Goal: Transaction & Acquisition: Purchase product/service

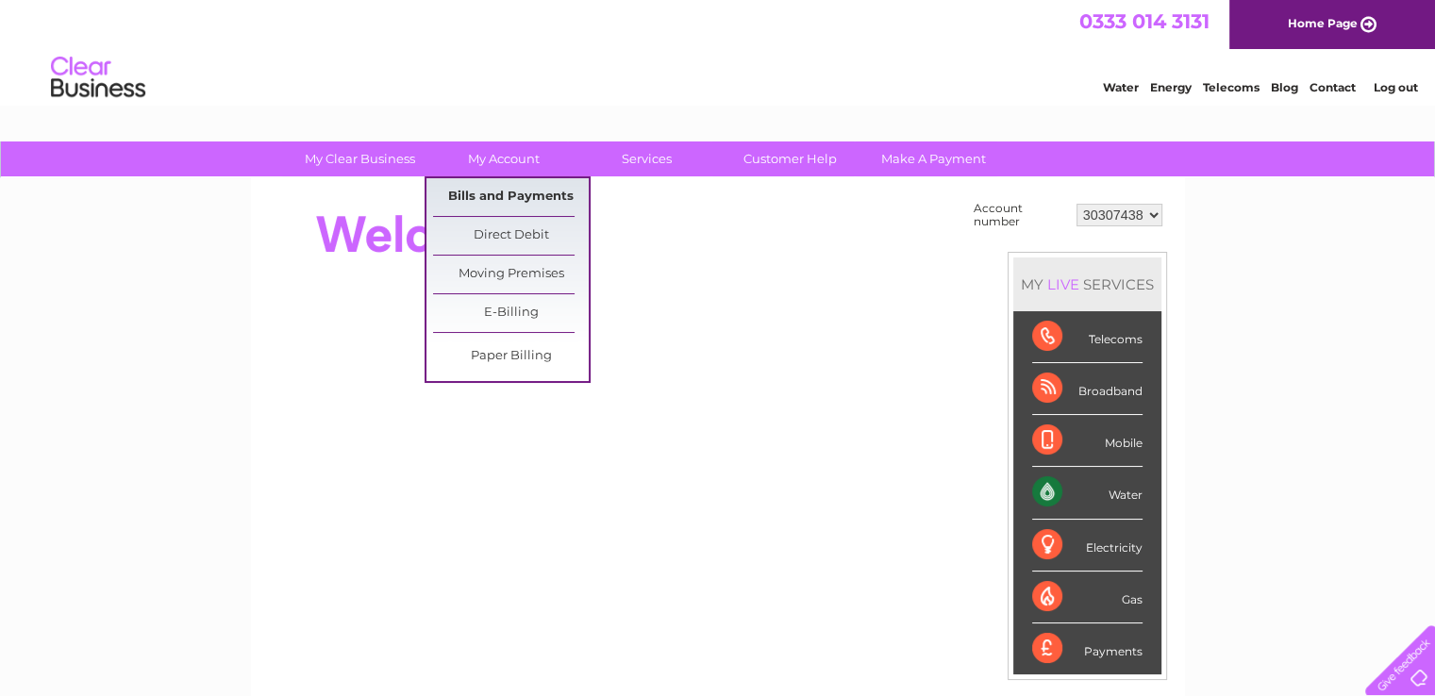
click at [513, 184] on link "Bills and Payments" at bounding box center [511, 197] width 156 height 38
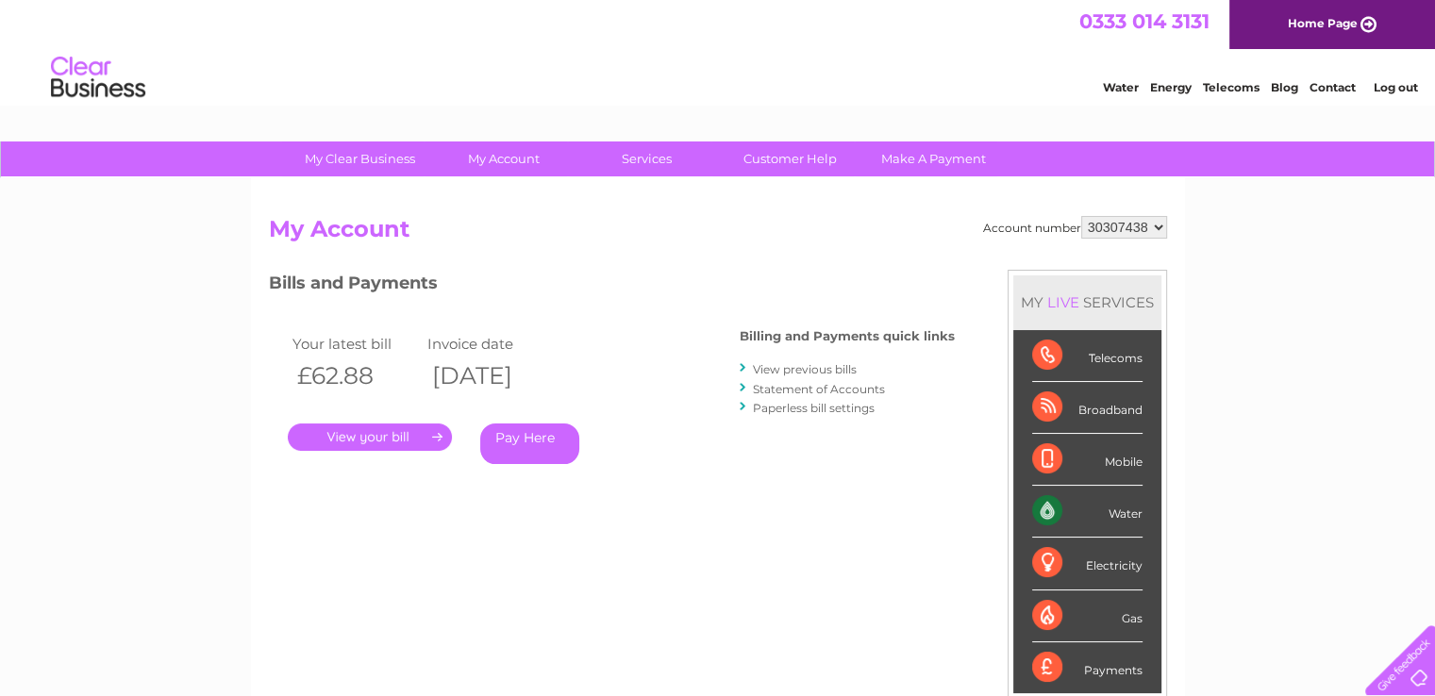
click at [377, 440] on link "." at bounding box center [370, 437] width 164 height 27
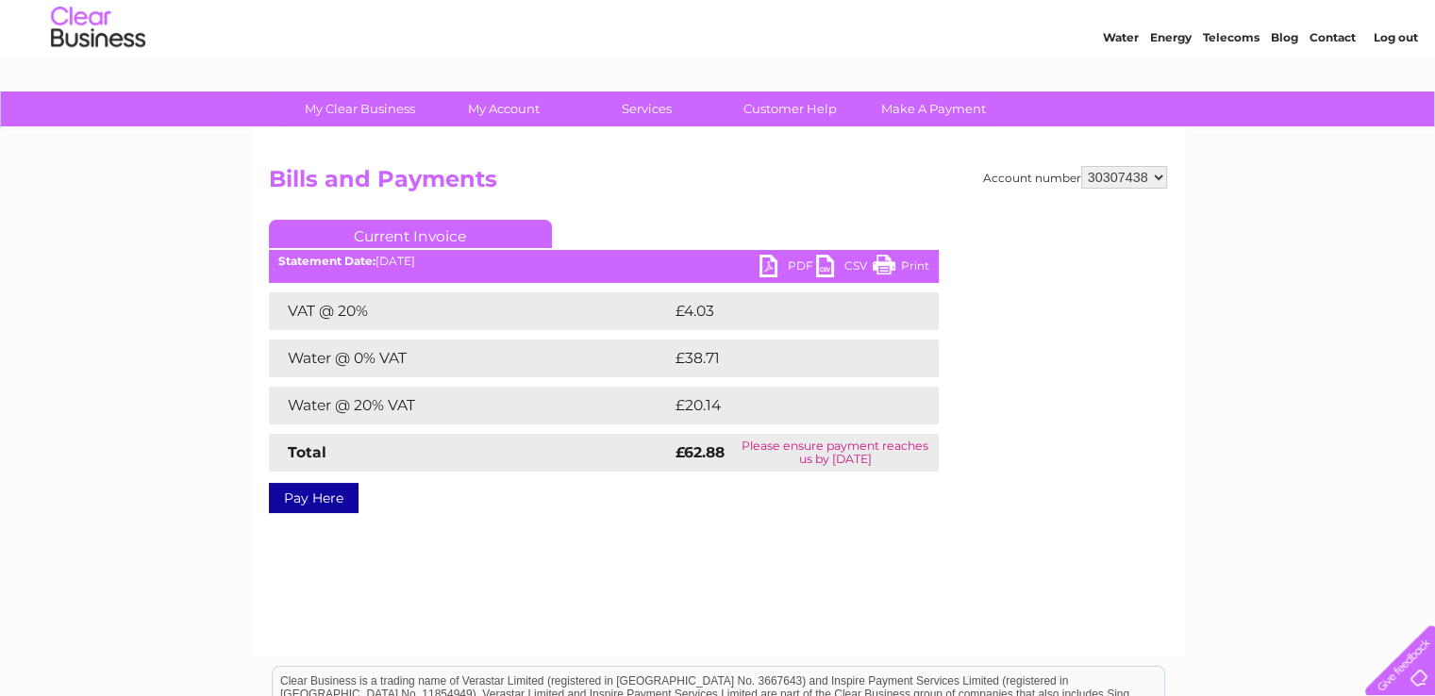
scroll to position [94, 0]
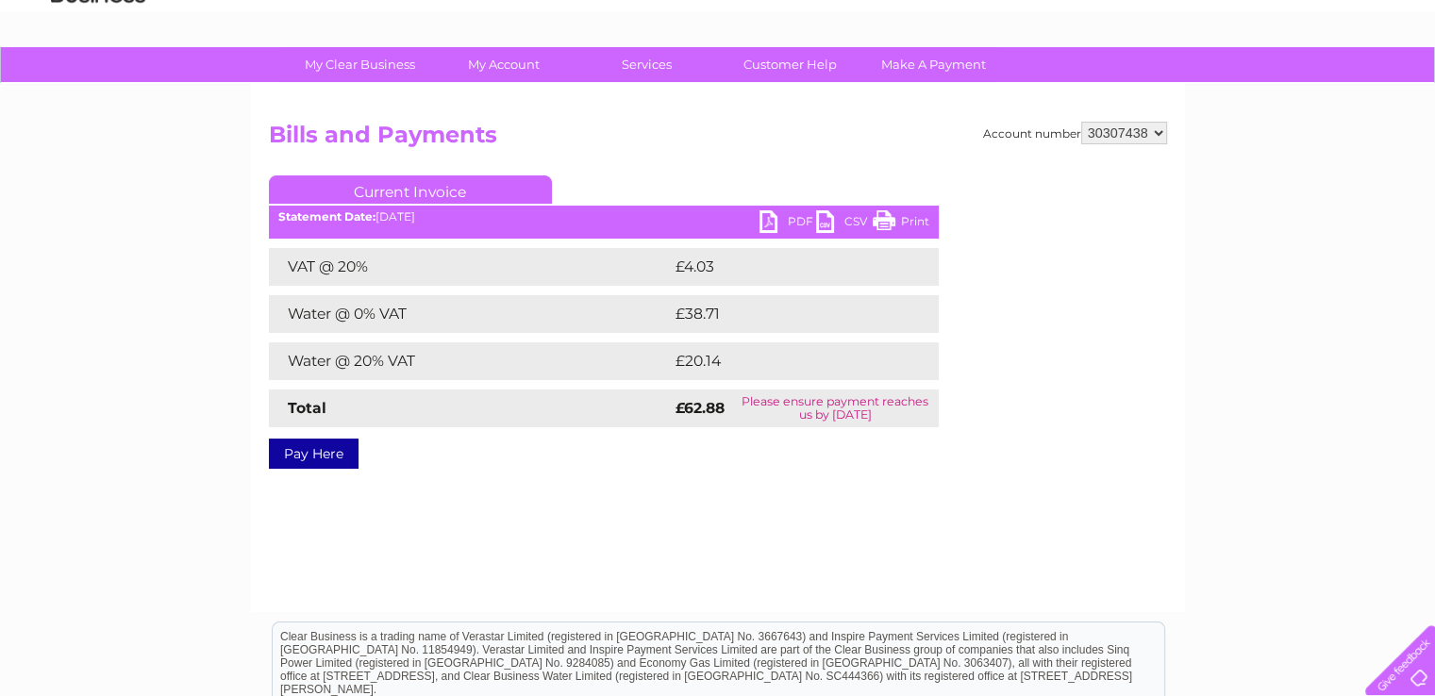
click at [324, 458] on link "Pay Here" at bounding box center [314, 454] width 90 height 30
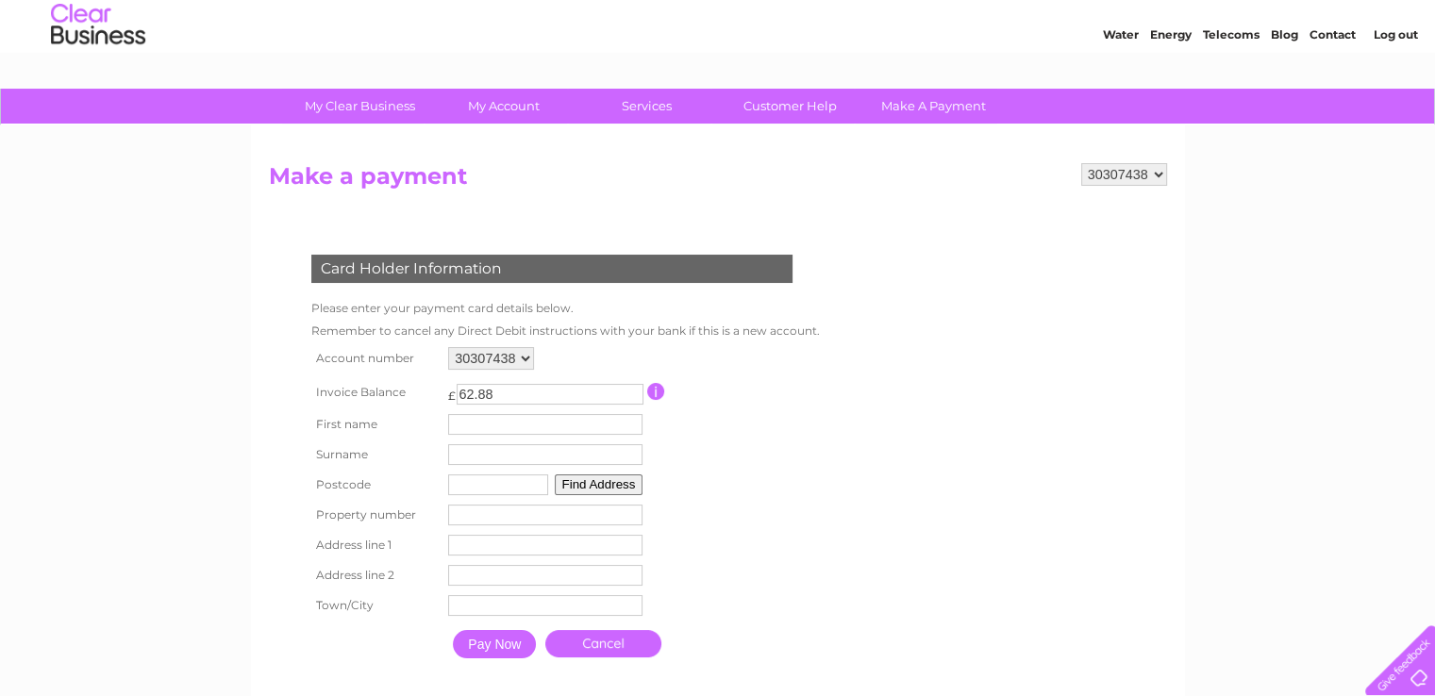
scroll to position [283, 0]
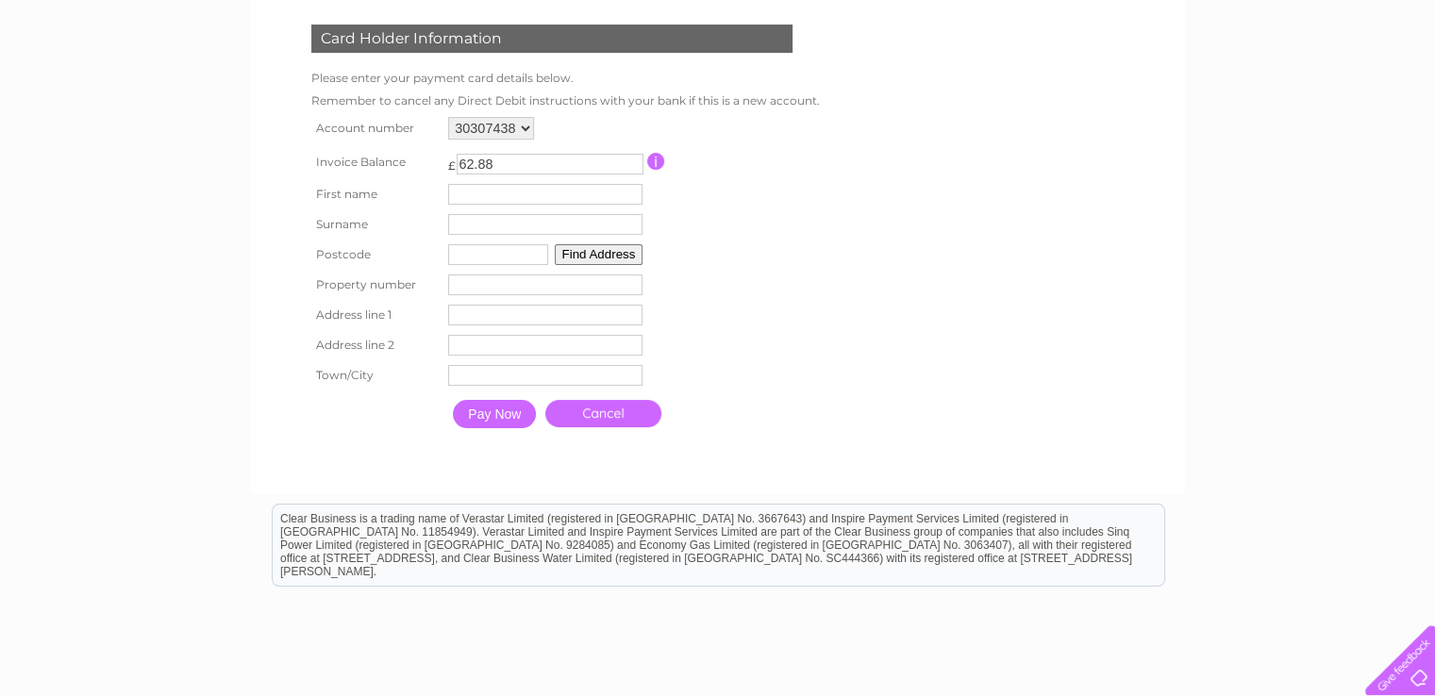
click at [476, 186] on input "text" at bounding box center [545, 194] width 194 height 21
type input "W"
type input "[PERSON_NAME]"
type input "Lalicki"
type input "ML3 0QX"
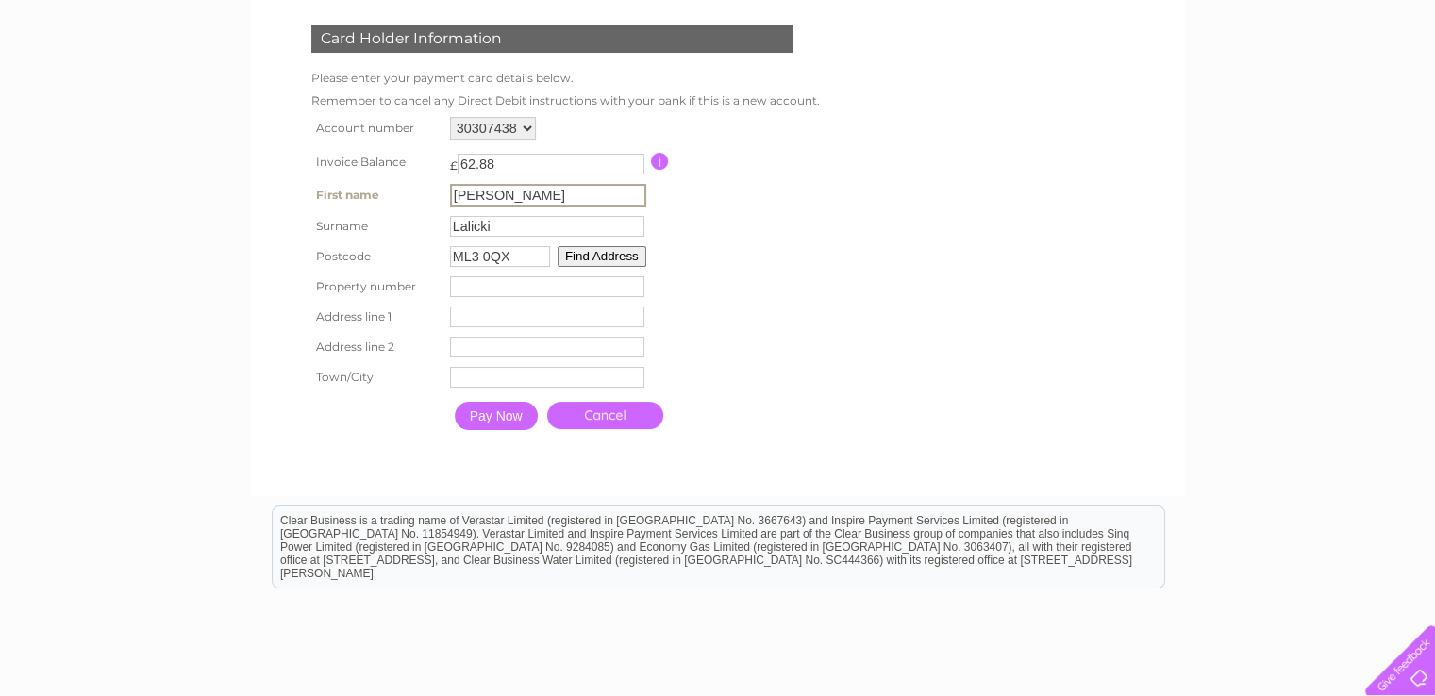
type input "5"
type input "5 Sneddon Street"
type input "Hamilton"
click at [521, 250] on input "ML3 0QX" at bounding box center [500, 256] width 100 height 21
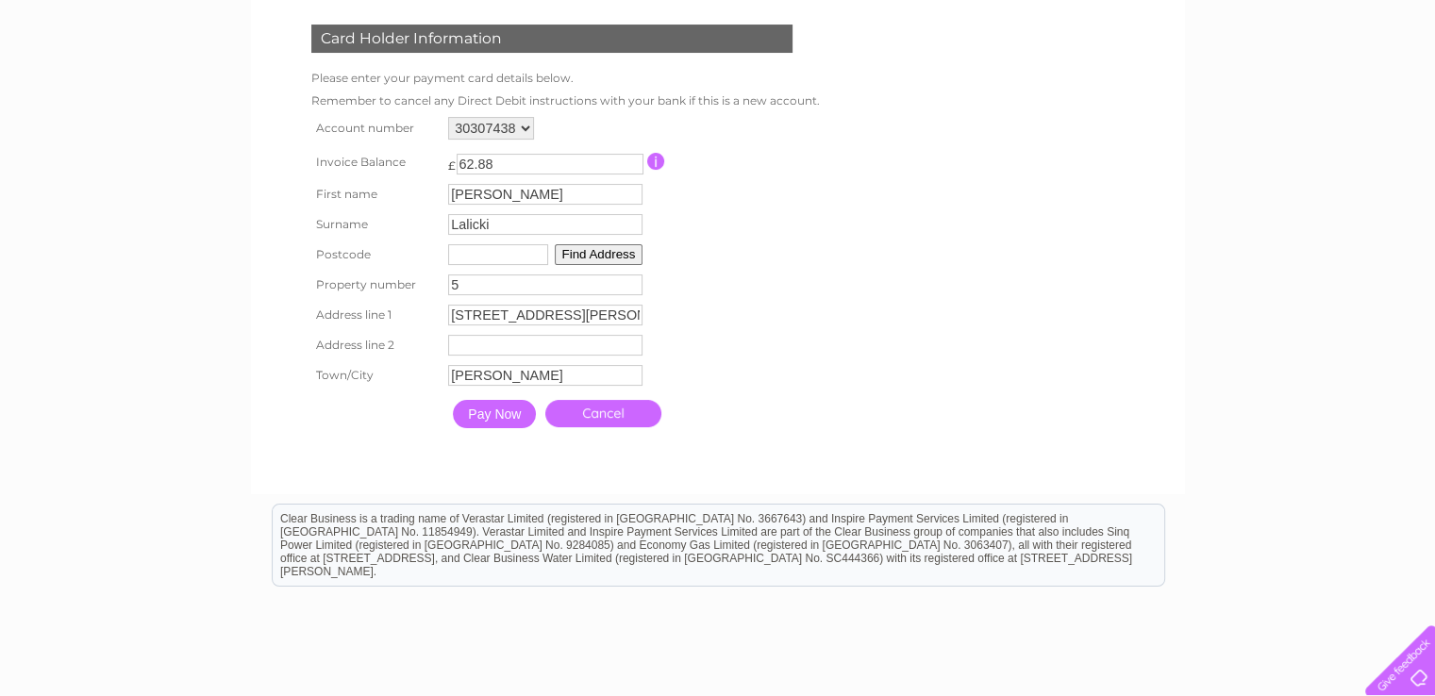
click at [519, 291] on input "5" at bounding box center [545, 285] width 194 height 21
type input "5"
click at [491, 320] on input "5 Sneddon Street" at bounding box center [545, 315] width 194 height 21
type input "c"
type input "Cathcart Place"
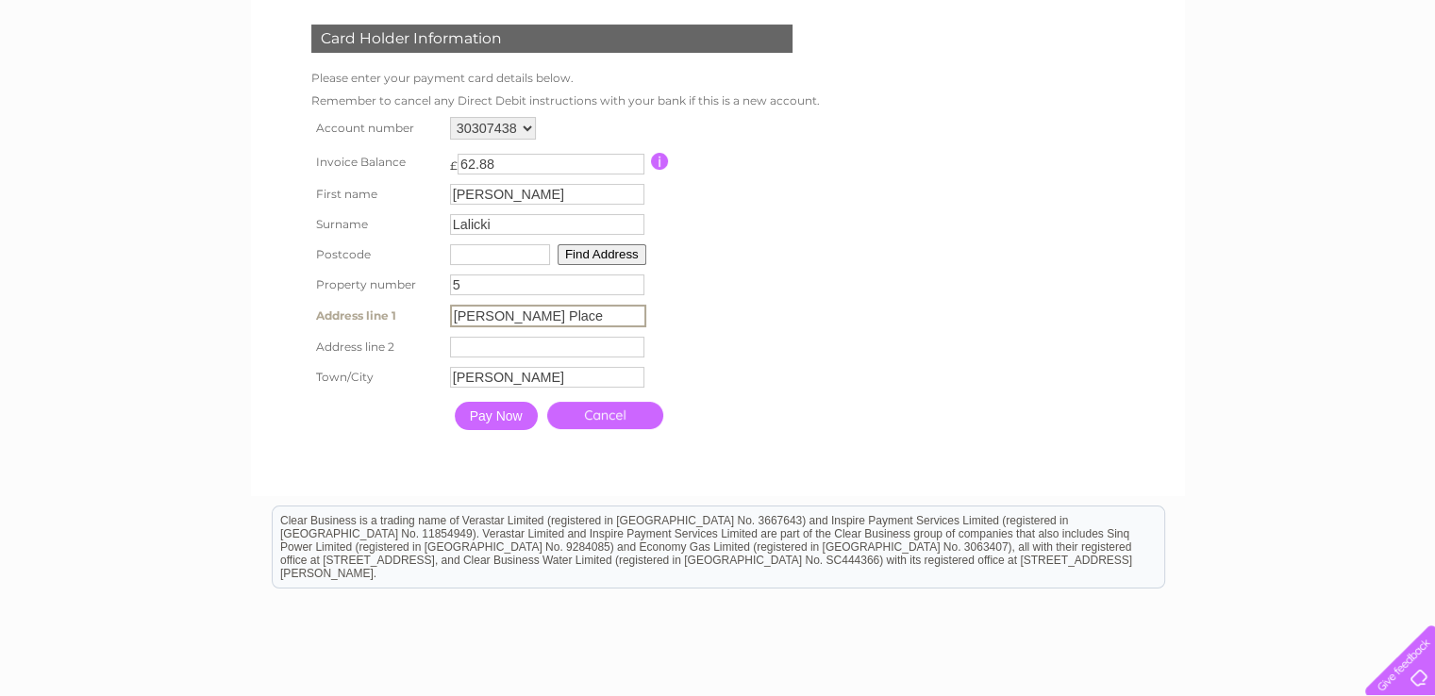
click at [529, 371] on input "Hamilton" at bounding box center [547, 377] width 194 height 21
type input "Glasgow"
drag, startPoint x: 868, startPoint y: 284, endPoint x: 847, endPoint y: 277, distance: 21.8
click at [868, 284] on form "30307438 Make a payment Card Holder Information Please enter your payment card …" at bounding box center [718, 204] width 898 height 542
click at [501, 261] on input "text" at bounding box center [498, 254] width 100 height 21
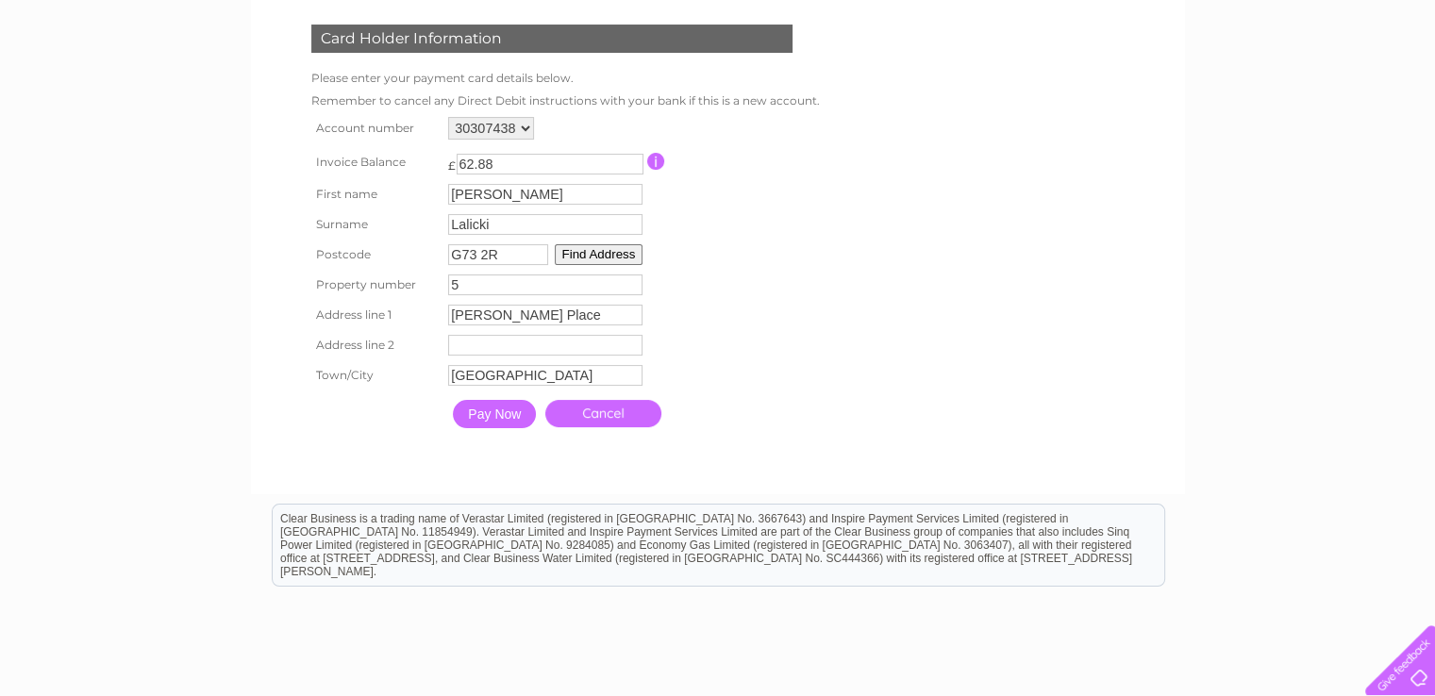
type input "G73 2RB"
click at [809, 269] on table "Account number 30307438 Invoice Balance £ 62.88 First name Sebastian 5" at bounding box center [561, 274] width 509 height 325
click at [552, 320] on input "Cathcart Place" at bounding box center [545, 315] width 194 height 21
type input "Cathcart Place"
drag, startPoint x: 777, startPoint y: 291, endPoint x: 559, endPoint y: 132, distance: 270.0
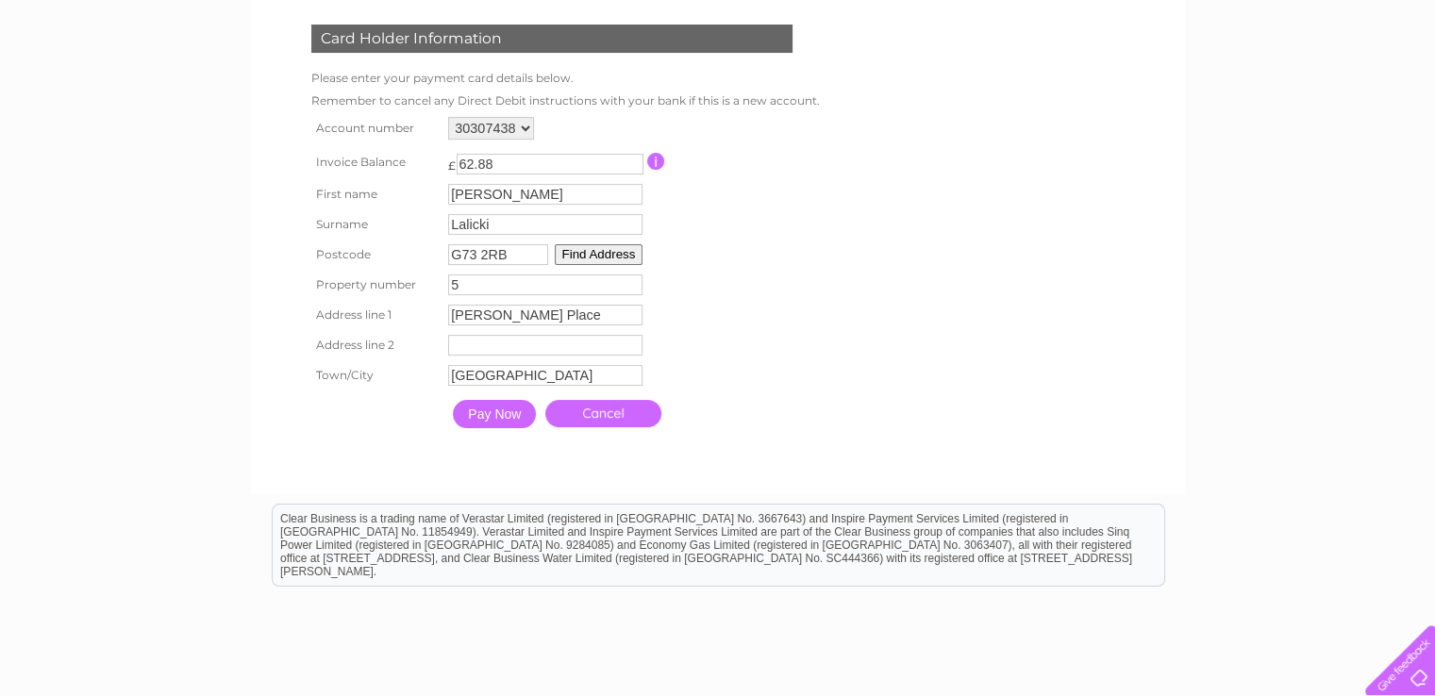
click at [777, 291] on table "Account number 30307438 Invoice Balance £ 62.88 First name Sebastian 5" at bounding box center [561, 274] width 509 height 325
click at [536, 194] on input "Sebastian" at bounding box center [545, 194] width 194 height 21
type input "Sebastian"
click at [516, 219] on input "Lalicki" at bounding box center [547, 226] width 194 height 21
type input "Lalicki"
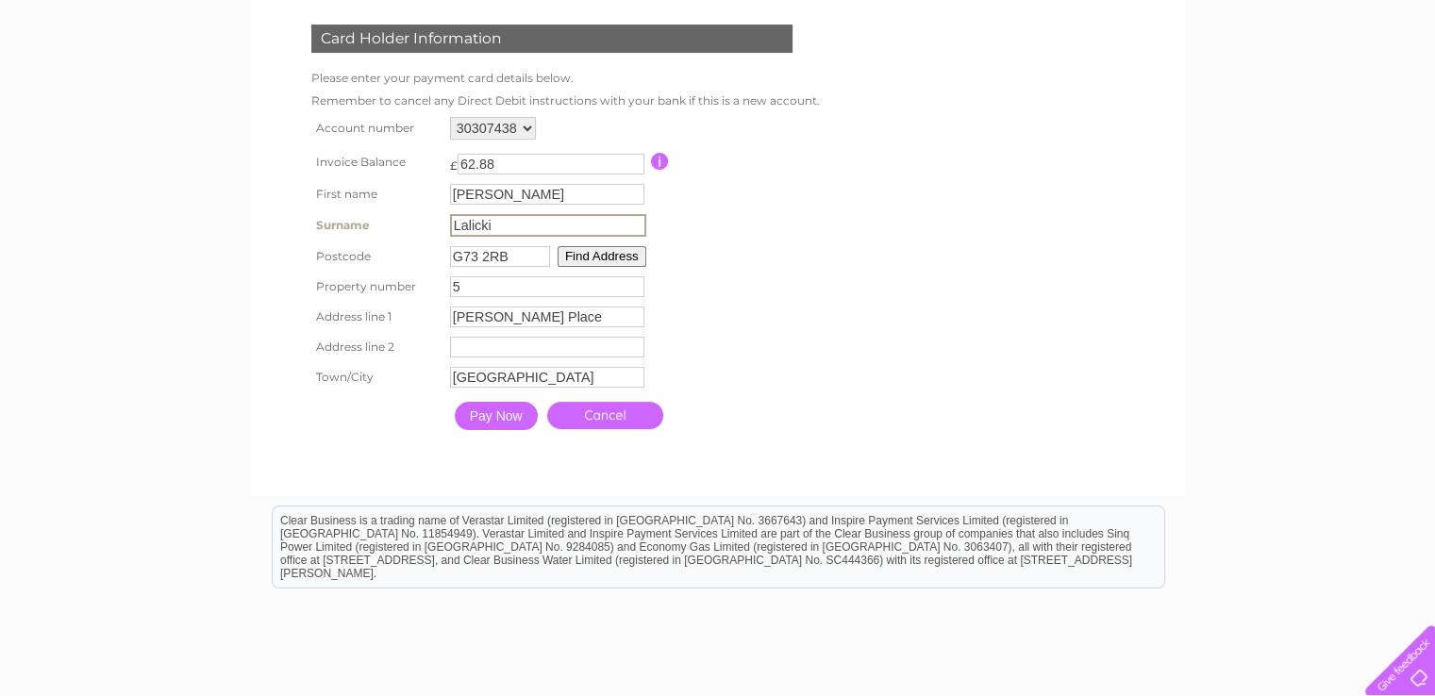
click at [926, 208] on form "30307438 Make a payment Card Holder Information Please enter your payment card …" at bounding box center [718, 205] width 898 height 544
click at [597, 258] on button "Find Address" at bounding box center [599, 254] width 89 height 21
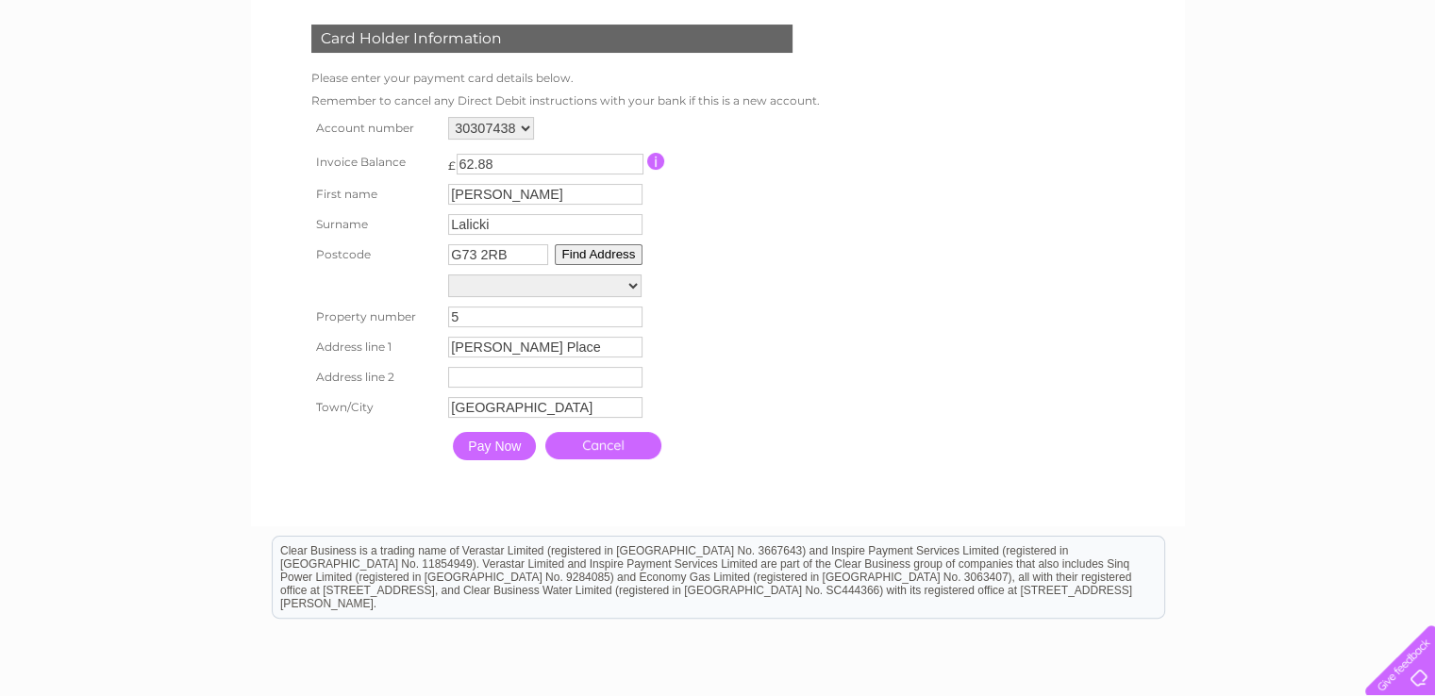
click at [495, 291] on select "Electricity Sub Station, Avonbank Road Electricity Sub Station 10M Fr, Avonbank…" at bounding box center [544, 286] width 193 height 23
select select "5,Cathcart Place,,Glasgow"
click at [448, 275] on select "Electricity Sub Station, Avonbank Road Electricity Sub Station 10M Fr, Avonbank…" at bounding box center [544, 287] width 193 height 25
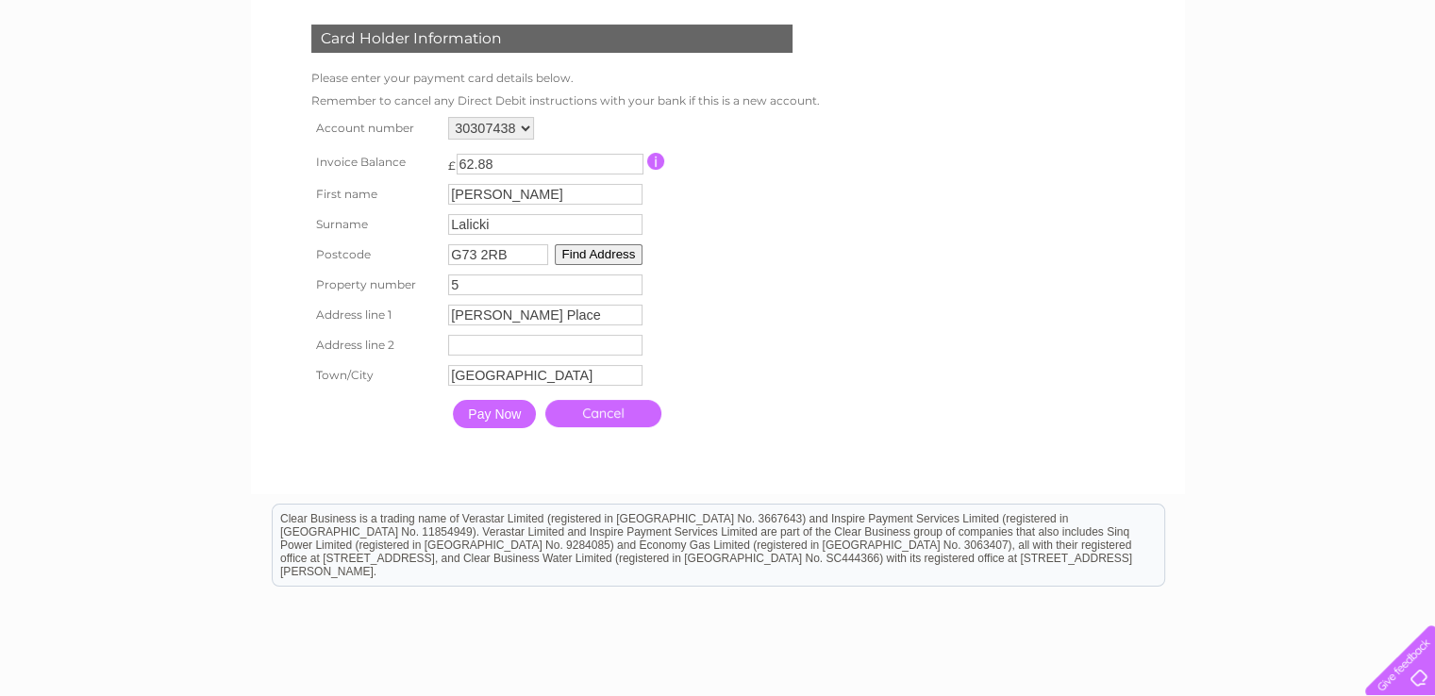
click at [492, 420] on input "Pay Now" at bounding box center [494, 414] width 83 height 28
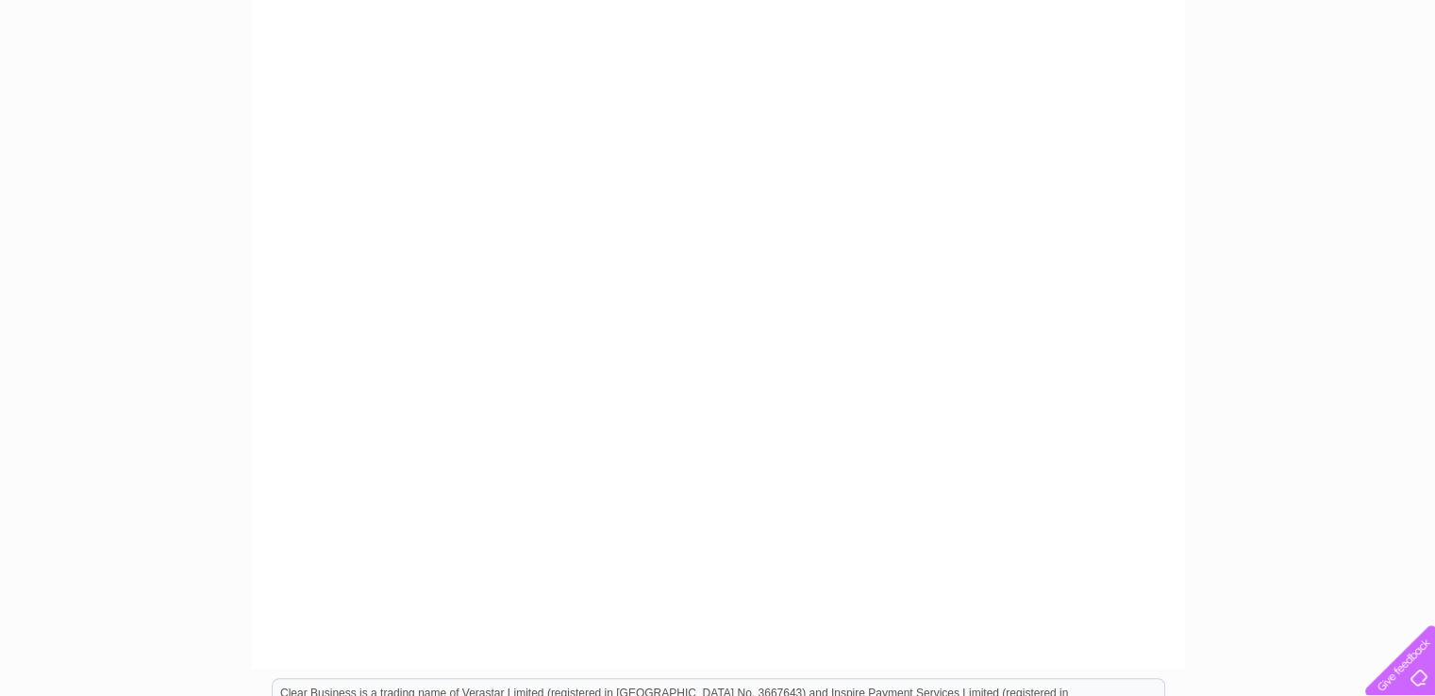
scroll to position [377, 0]
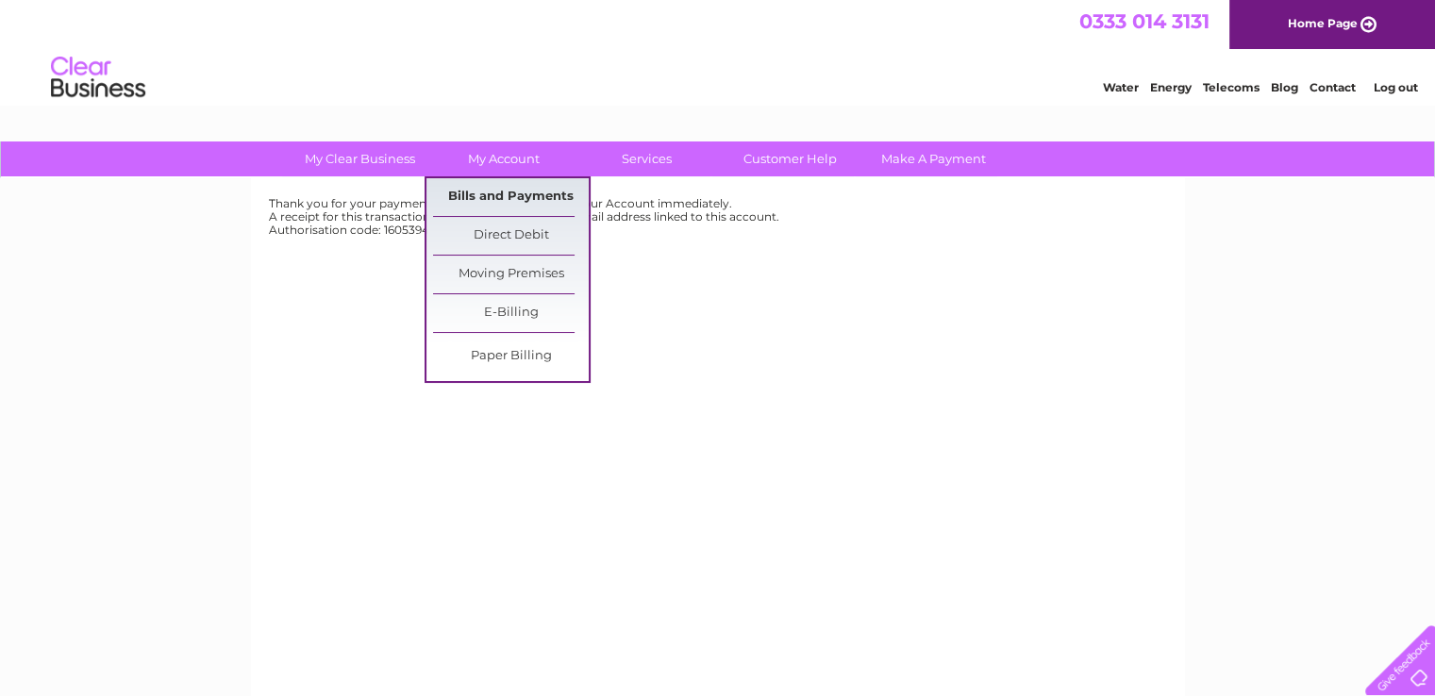
click at [513, 193] on link "Bills and Payments" at bounding box center [511, 197] width 156 height 38
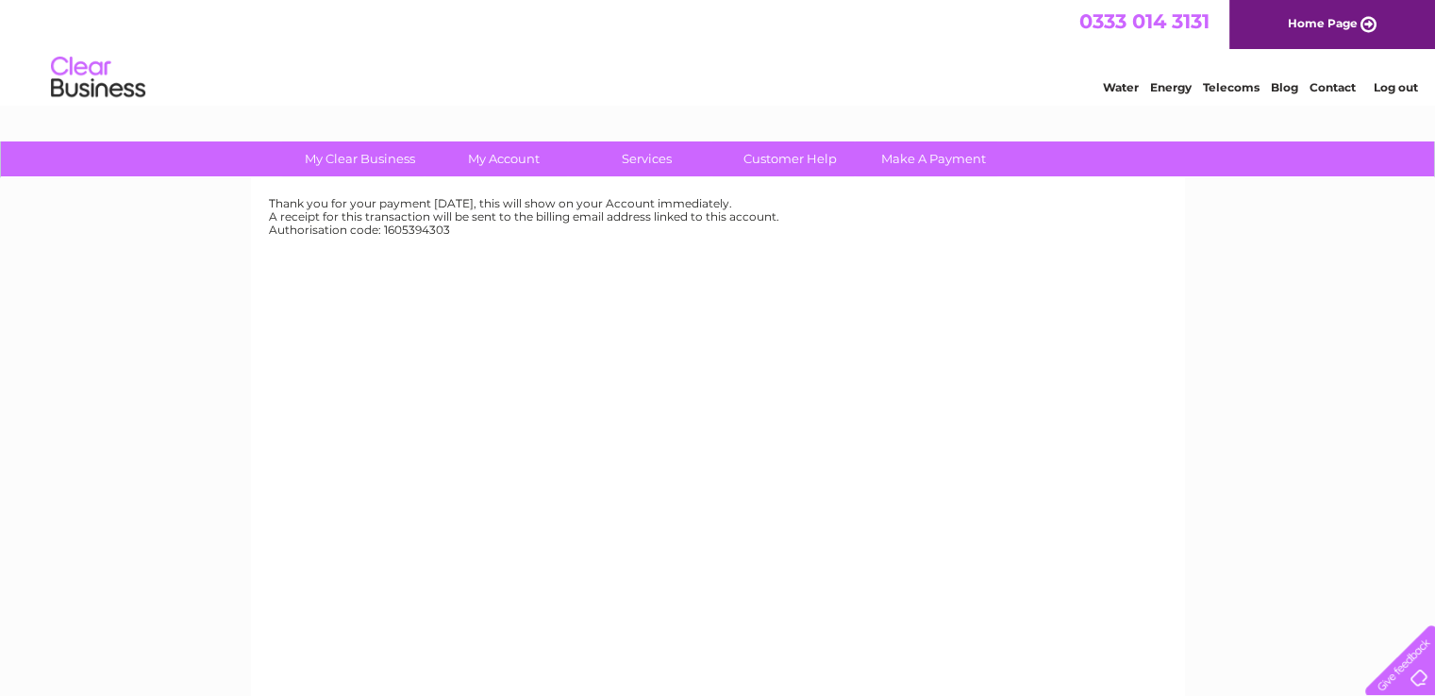
click at [677, 267] on div "Thank you for your payment [DATE], this will show on your Account immediately. …" at bounding box center [718, 442] width 934 height 528
click at [464, 250] on div "Thank you for your payment [DATE], this will show on your Account immediately. …" at bounding box center [718, 442] width 934 height 528
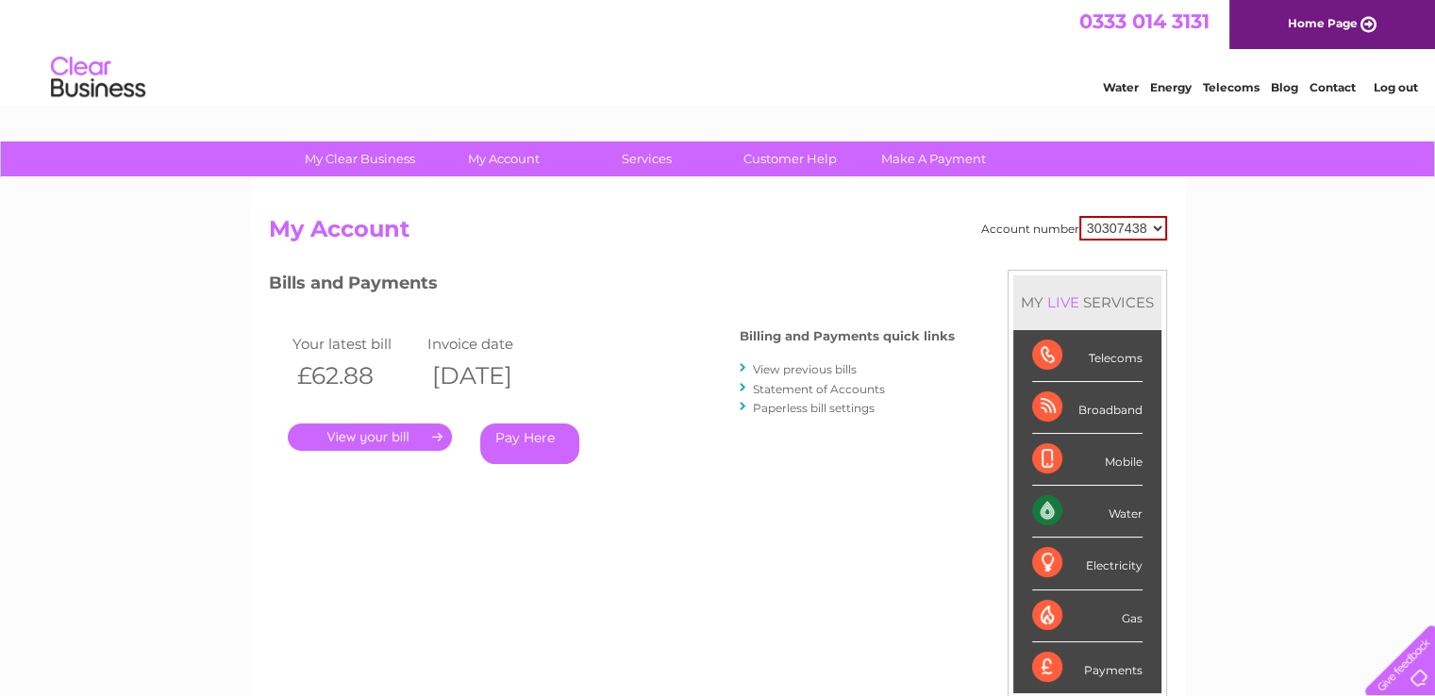
click at [691, 270] on h3 "Bills and Payments" at bounding box center [612, 286] width 686 height 33
click at [714, 580] on div "Account number 30307438 My Account MY LIVE SERVICES Telecoms Broadband Mobile W…" at bounding box center [718, 500] width 898 height 568
click at [755, 557] on div "Account number 30307438 My Account MY LIVE SERVICES Telecoms Broadband Mobile W…" at bounding box center [718, 500] width 898 height 568
click at [1277, 358] on div "My Clear Business Login Details My Details My Preferences Link Account My Accou…" at bounding box center [717, 633] width 1435 height 984
click at [1264, 320] on div "My Clear Business Login Details My Details My Preferences Link Account My Accou…" at bounding box center [717, 633] width 1435 height 984
